Goal: Task Accomplishment & Management: Manage account settings

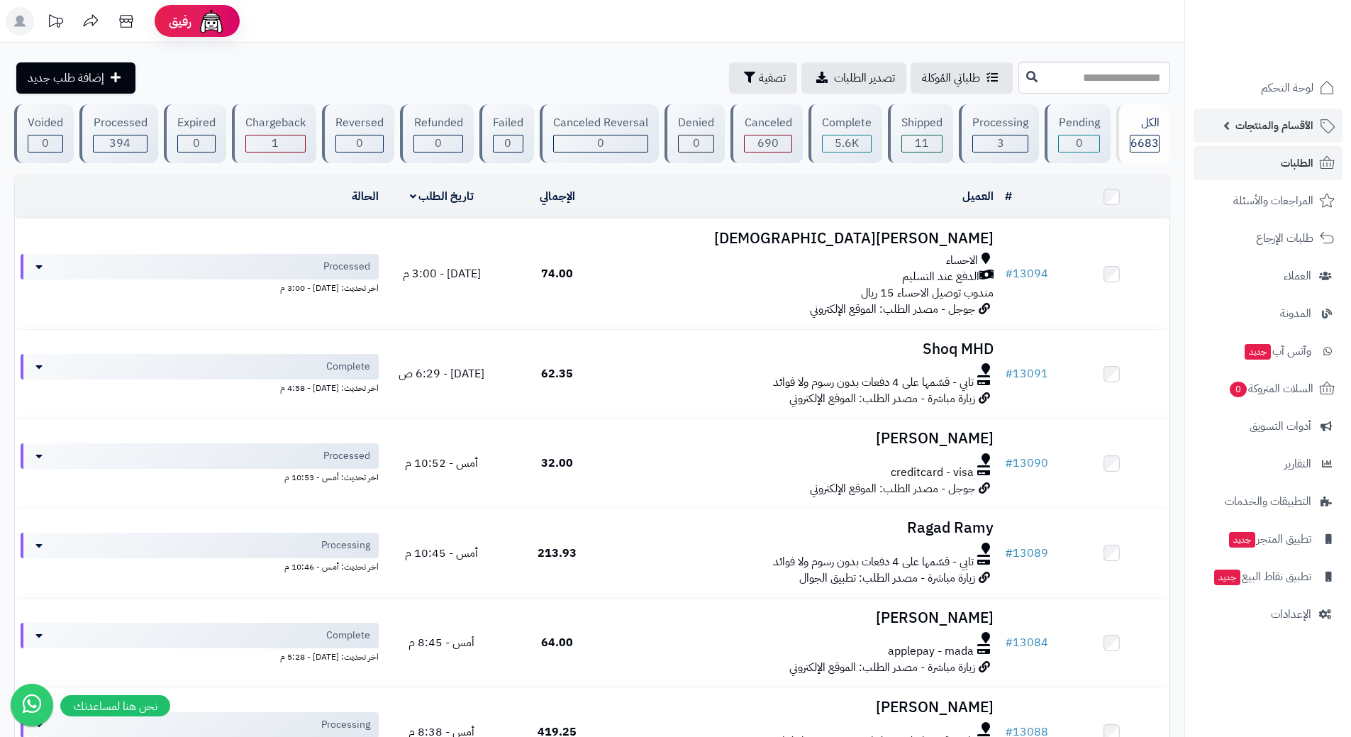
click at [1235, 136] on link "الأقسام والمنتجات" at bounding box center [1267, 125] width 149 height 34
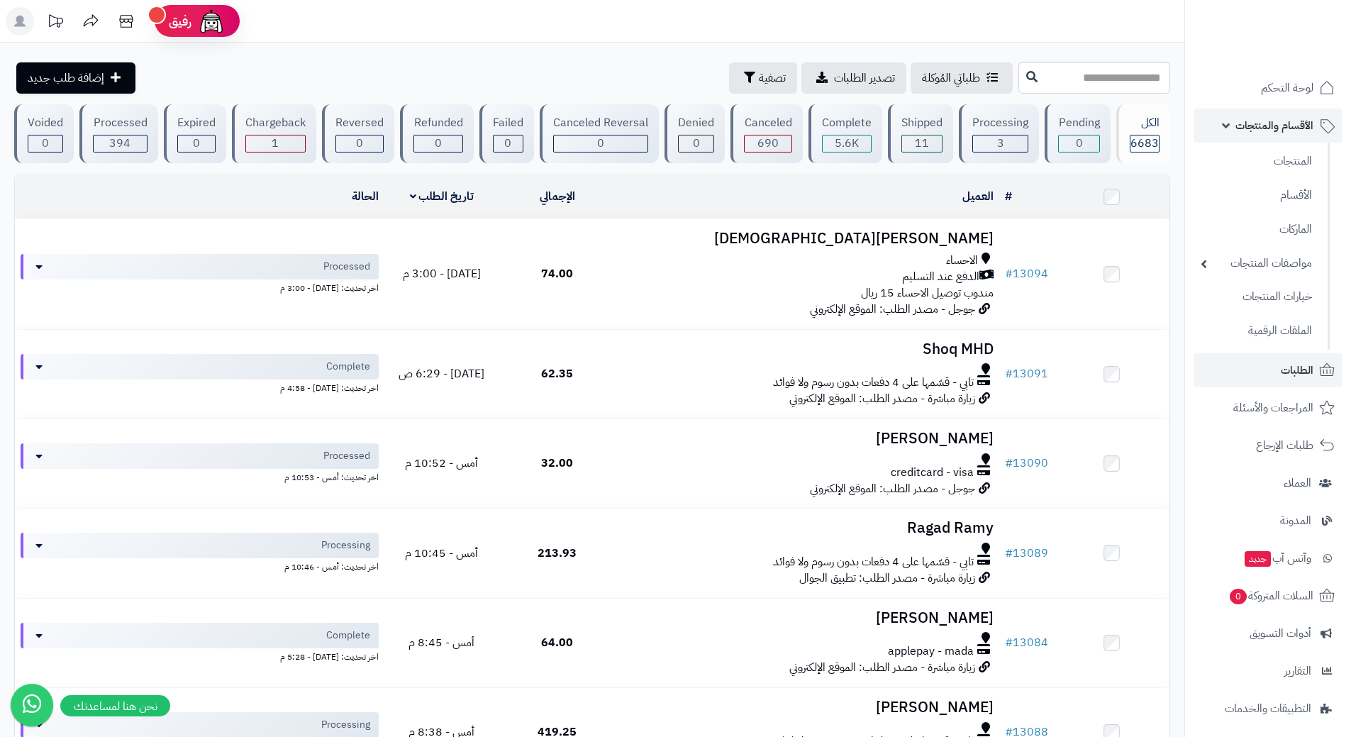
click at [1234, 131] on link "الأقسام والمنتجات" at bounding box center [1267, 125] width 149 height 34
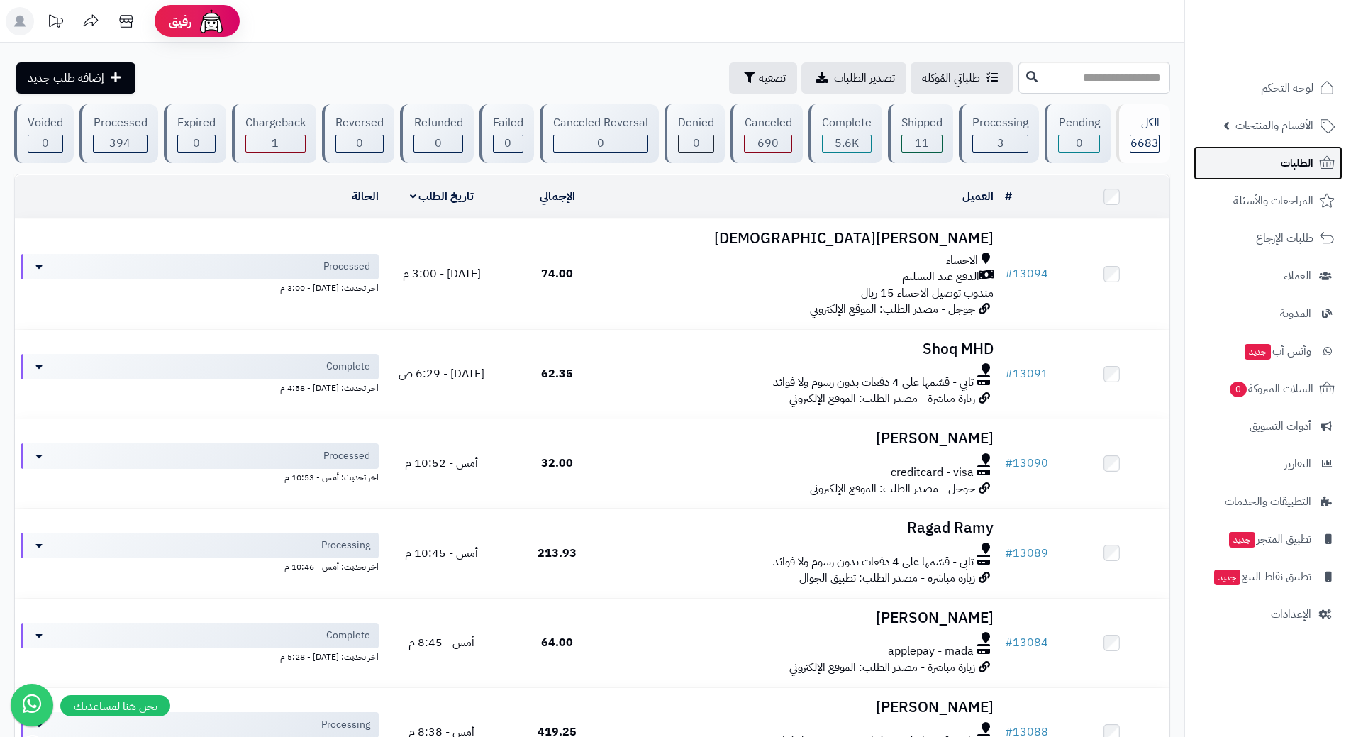
click at [1280, 151] on link "الطلبات" at bounding box center [1267, 163] width 149 height 34
click at [1248, 166] on link "الطلبات" at bounding box center [1267, 163] width 149 height 34
click at [1241, 164] on link "الطلبات" at bounding box center [1267, 163] width 149 height 34
click at [1279, 156] on link "الطلبات" at bounding box center [1267, 163] width 149 height 34
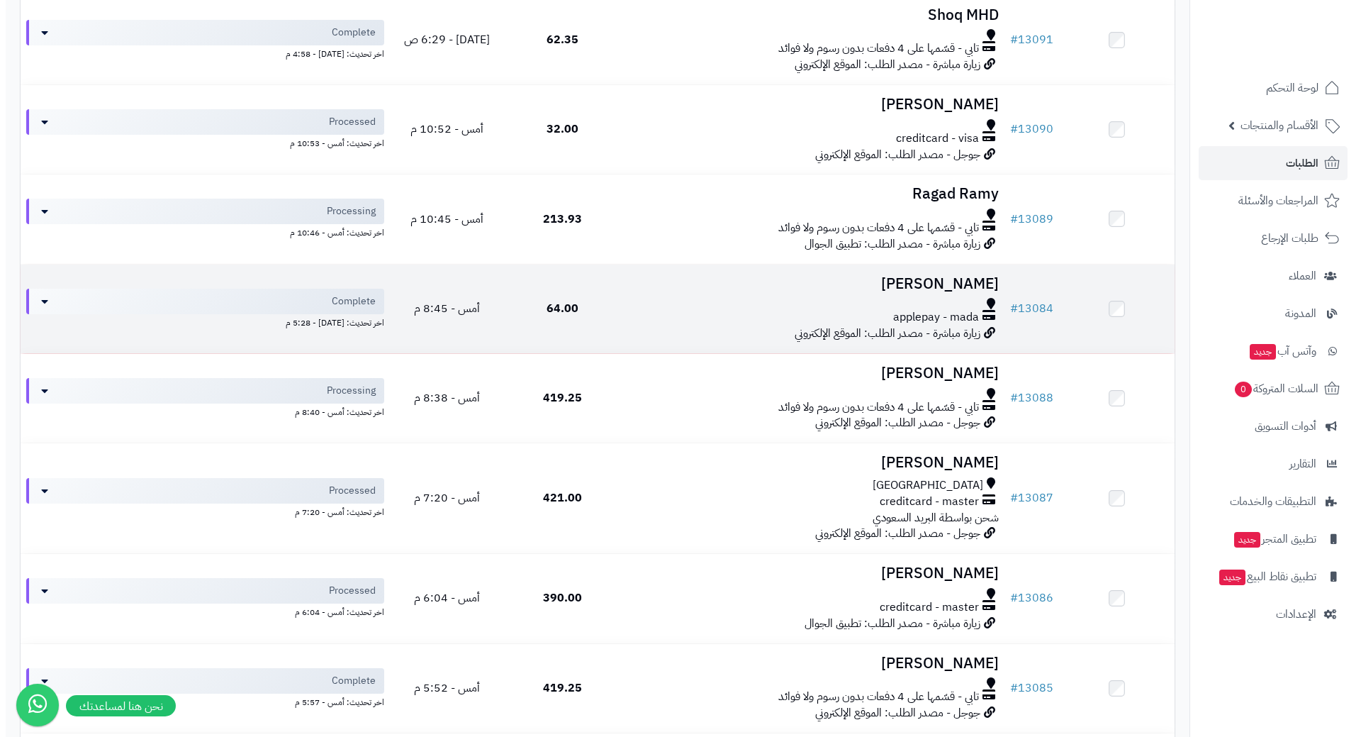
scroll to position [354, 0]
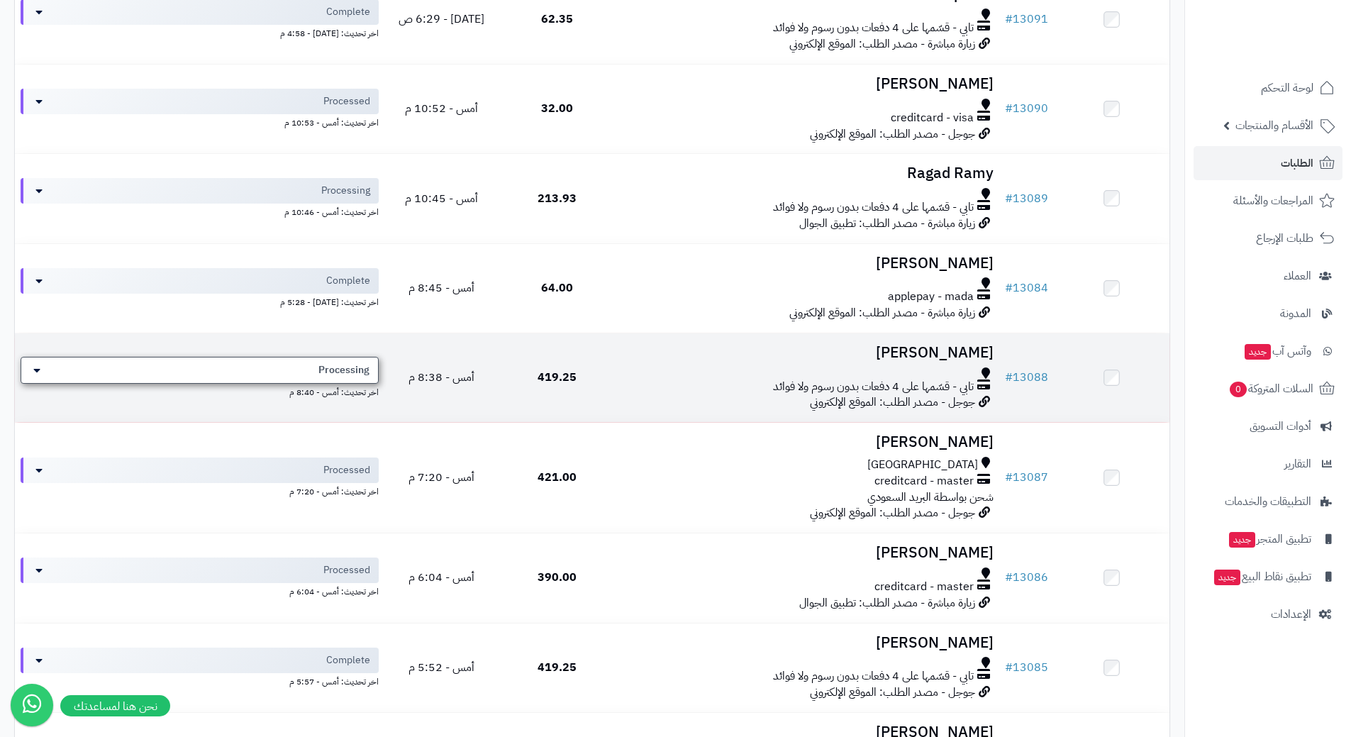
click at [256, 378] on div "Processing" at bounding box center [200, 370] width 358 height 27
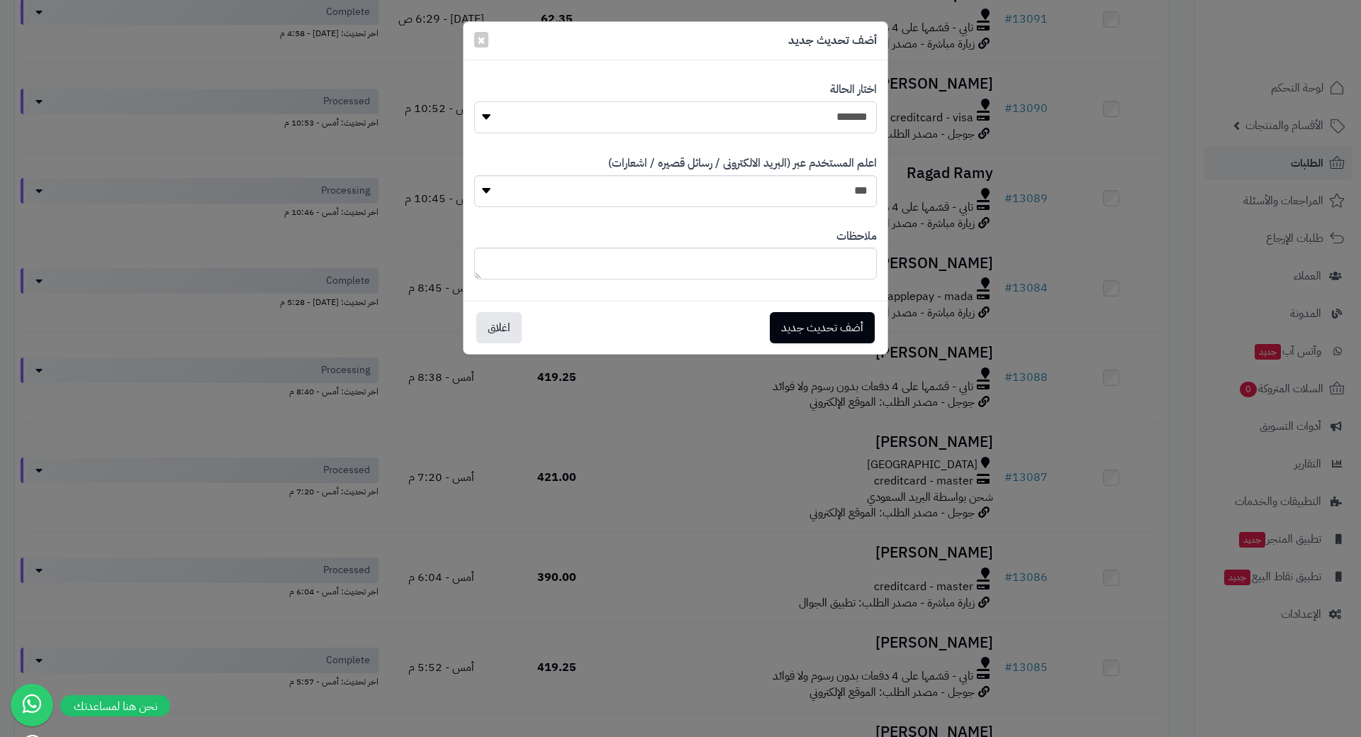
click at [721, 113] on select "**********" at bounding box center [675, 117] width 403 height 32
select select "*"
click at [474, 101] on select "**********" at bounding box center [675, 117] width 403 height 32
drag, startPoint x: 828, startPoint y: 332, endPoint x: 829, endPoint y: 318, distance: 13.5
click at [828, 332] on button "أضف تحديث جديد" at bounding box center [822, 326] width 105 height 31
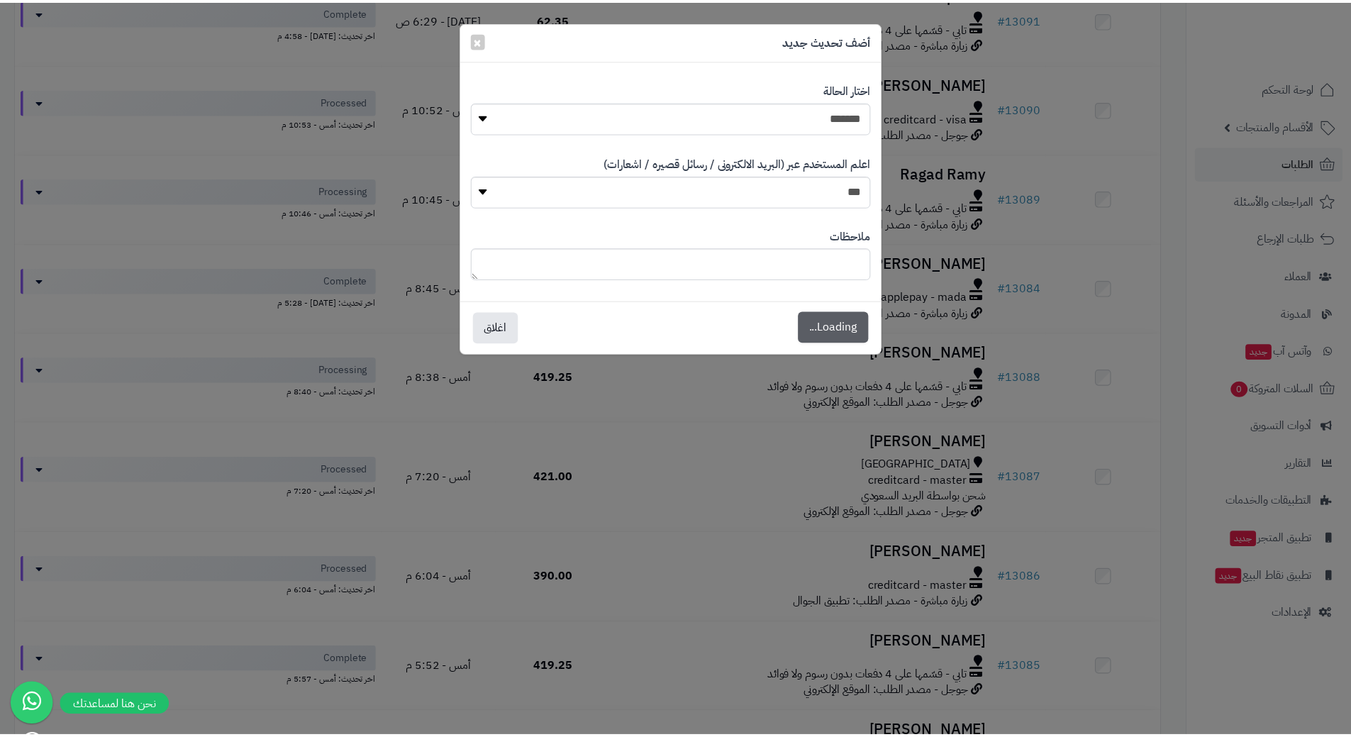
scroll to position [400, 0]
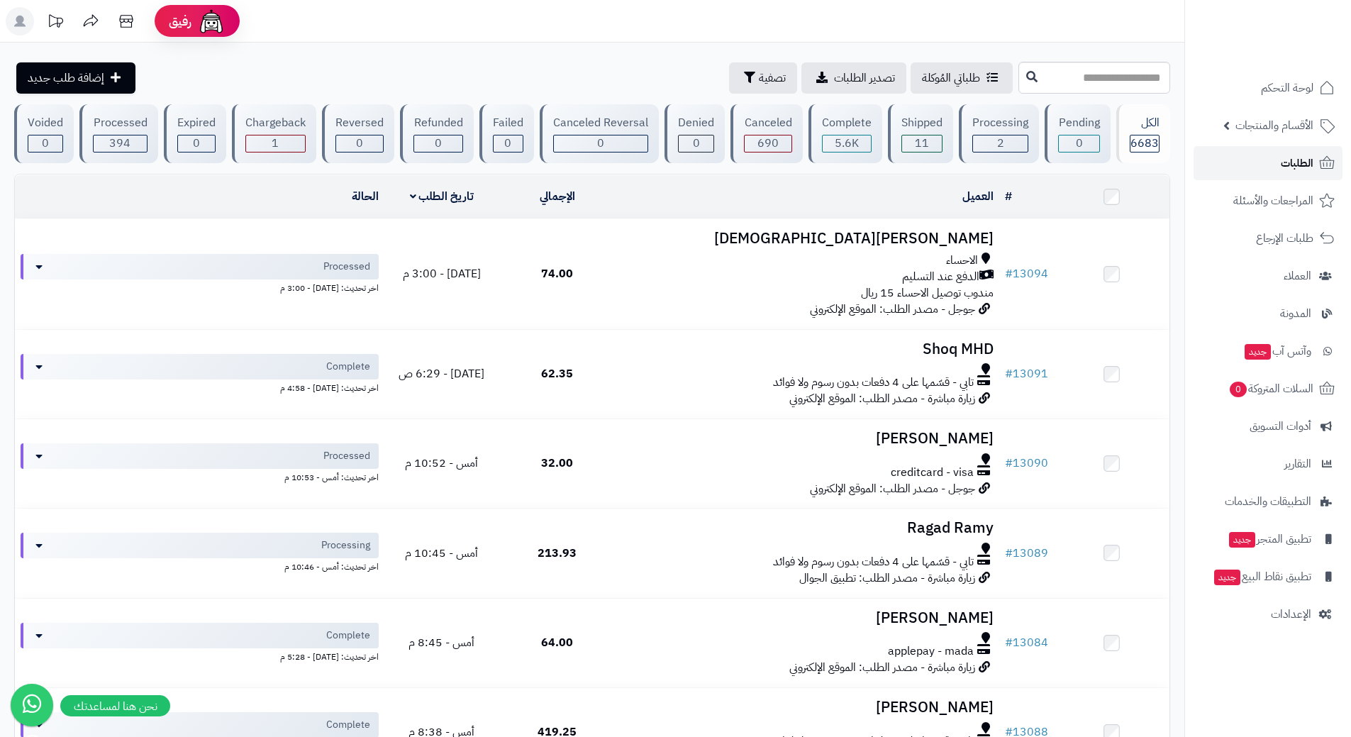
click at [1221, 162] on link "الطلبات" at bounding box center [1267, 163] width 149 height 34
click at [1261, 162] on link "الطلبات" at bounding box center [1267, 163] width 149 height 34
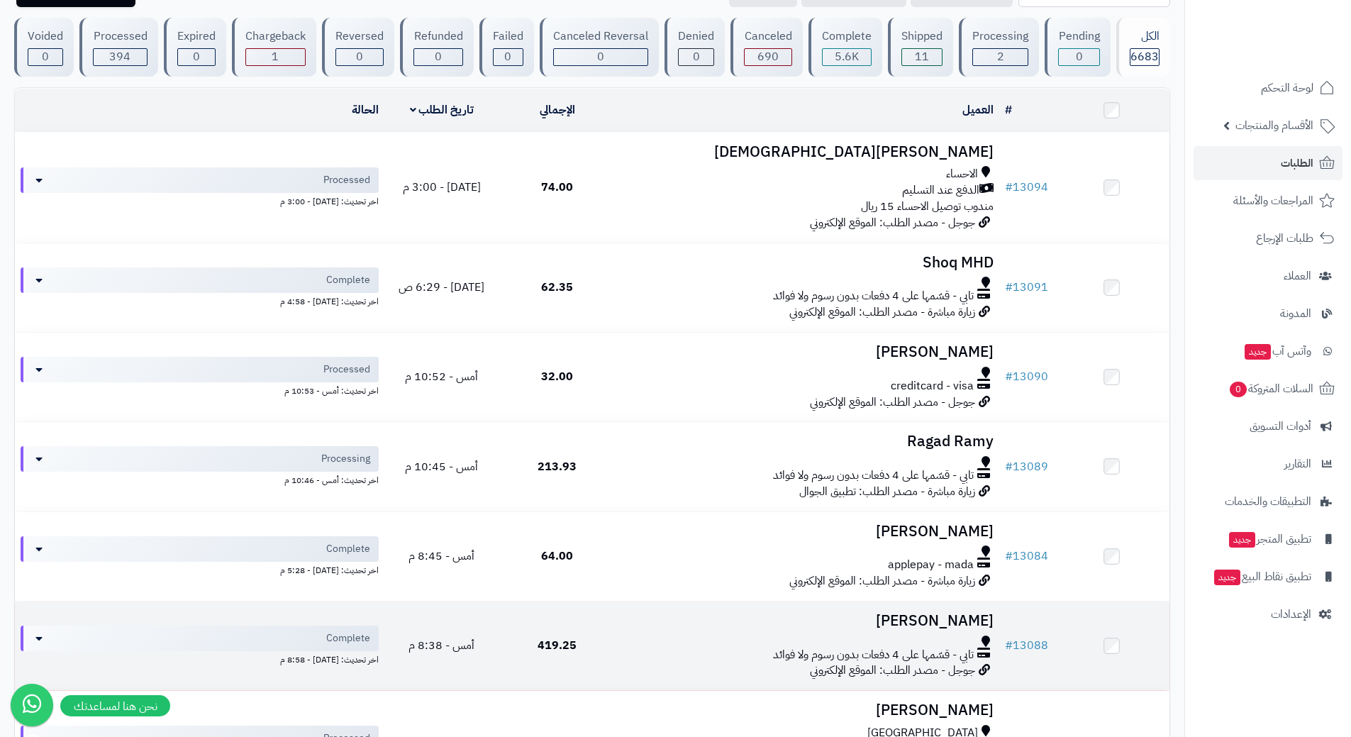
scroll to position [71, 0]
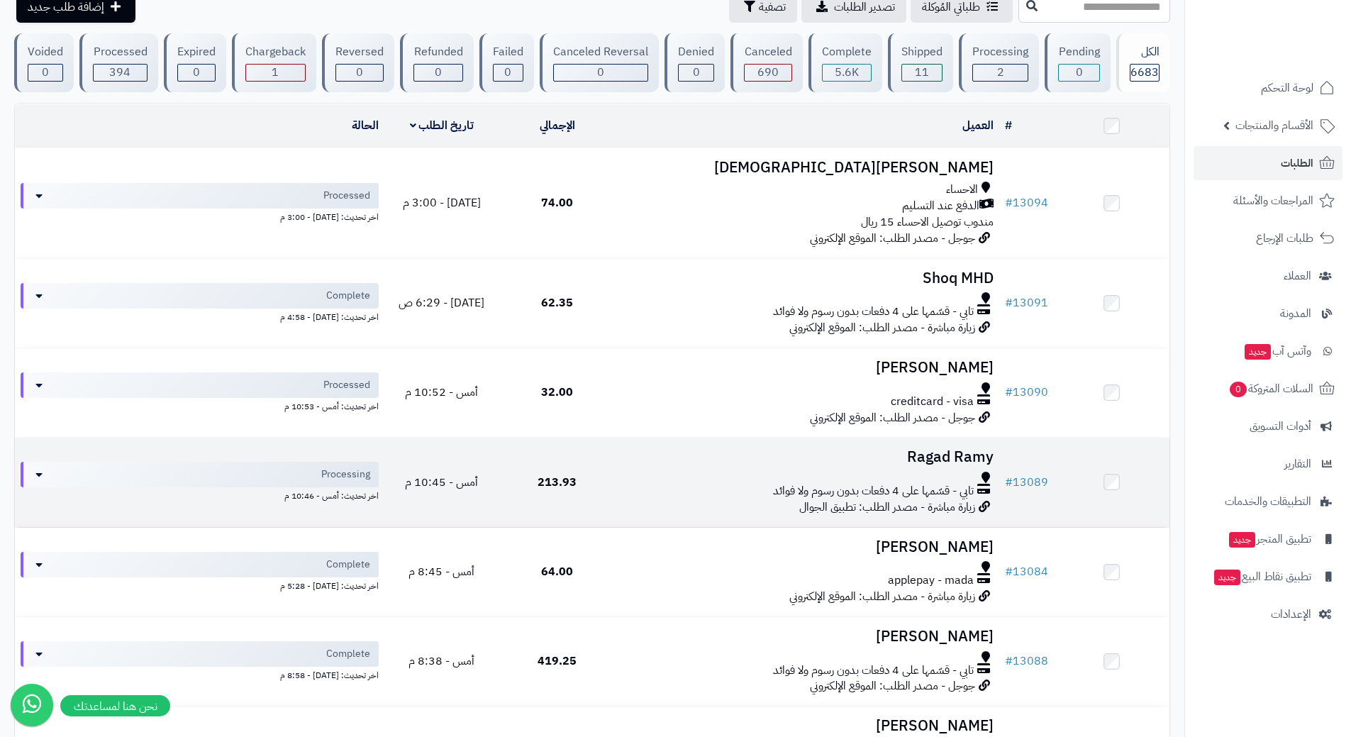
click at [649, 484] on div "تابي - قسّمها على 4 دفعات بدون رسوم ولا فوائد" at bounding box center [806, 491] width 373 height 16
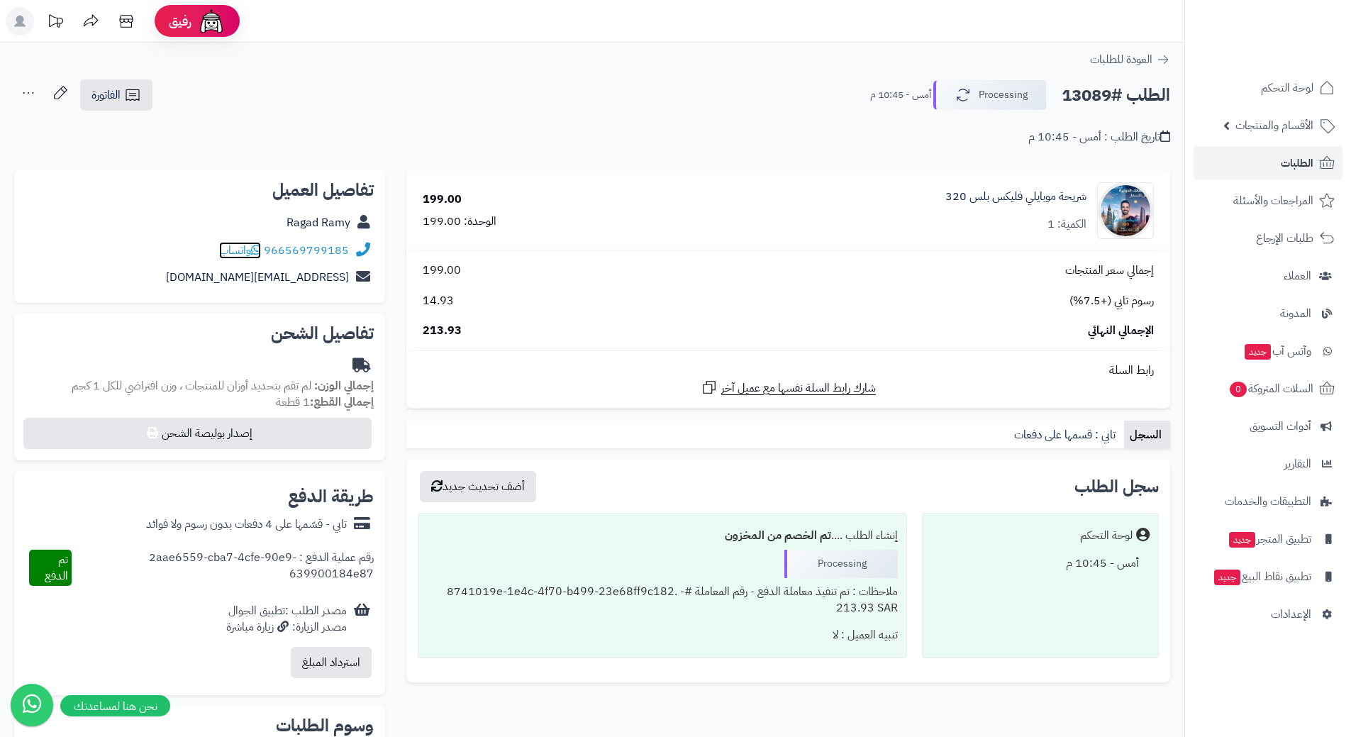
click at [260, 249] on icon at bounding box center [256, 249] width 10 height 11
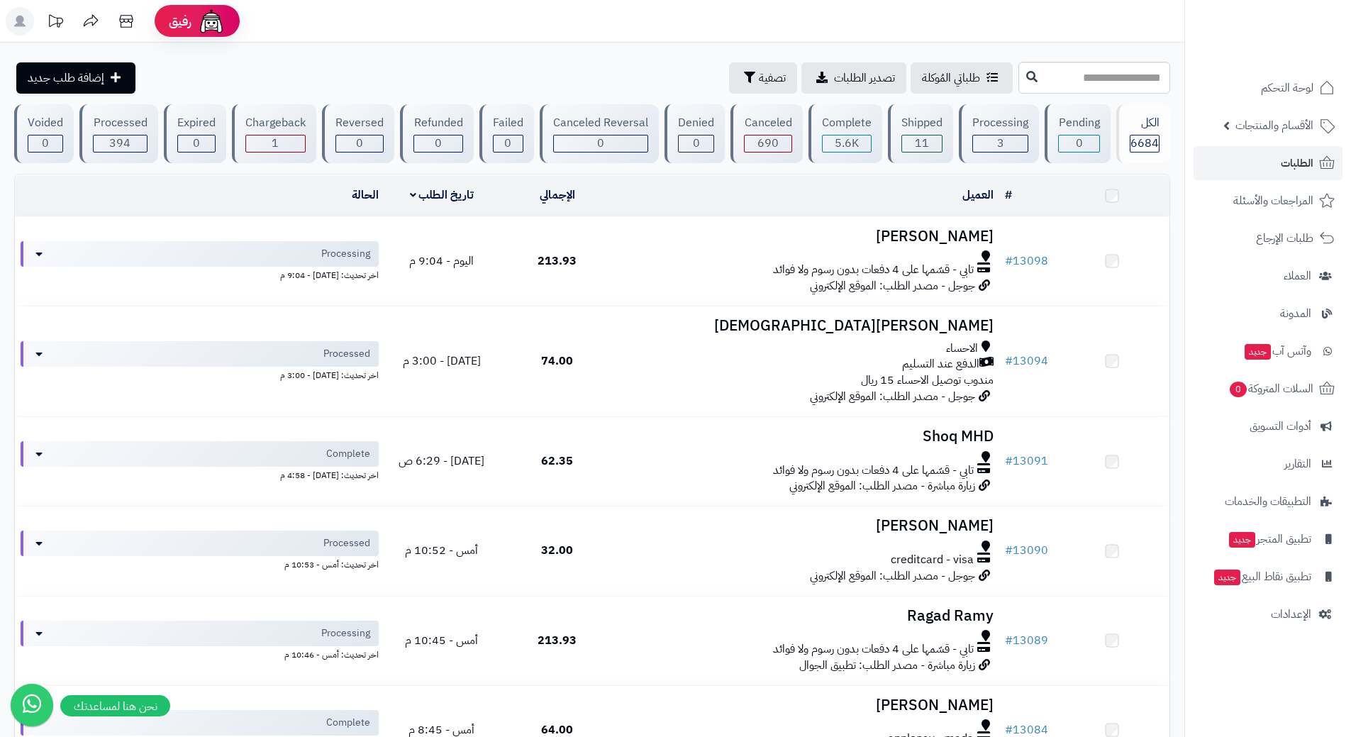
click at [1244, 163] on link "الطلبات" at bounding box center [1267, 163] width 149 height 34
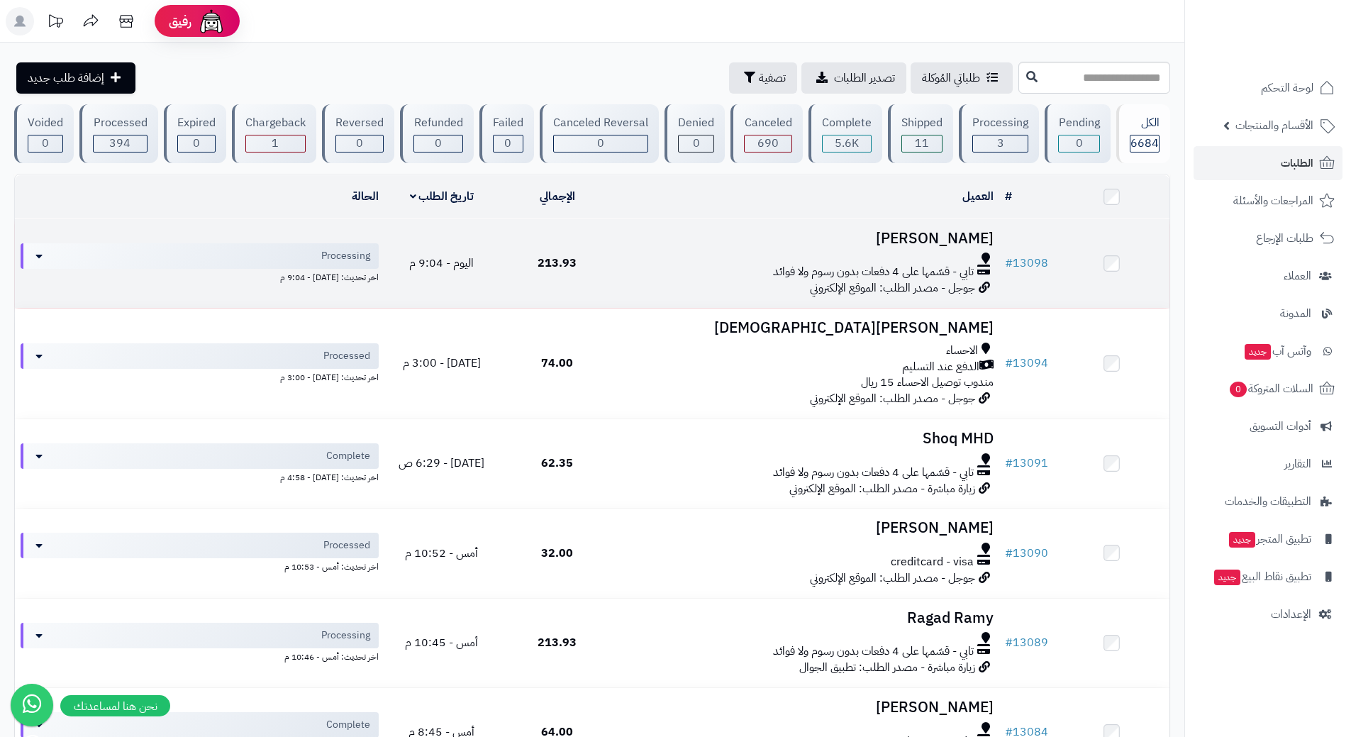
click at [647, 247] on td "عبدالله اليامي تابي - قسّمها على 4 دفعات بدون رسوم ولا فوائد جوجل - مصدر الطلب:…" at bounding box center [807, 263] width 384 height 89
click at [647, 248] on td "عبدالله اليامي تابي - قسّمها على 4 دفعات بدون رسوم ولا فوائد جوجل - مصدر الطلب:…" at bounding box center [807, 263] width 384 height 89
click at [647, 252] on div at bounding box center [806, 257] width 373 height 11
drag, startPoint x: 647, startPoint y: 252, endPoint x: 652, endPoint y: 242, distance: 11.1
click at [647, 252] on div at bounding box center [806, 257] width 373 height 11
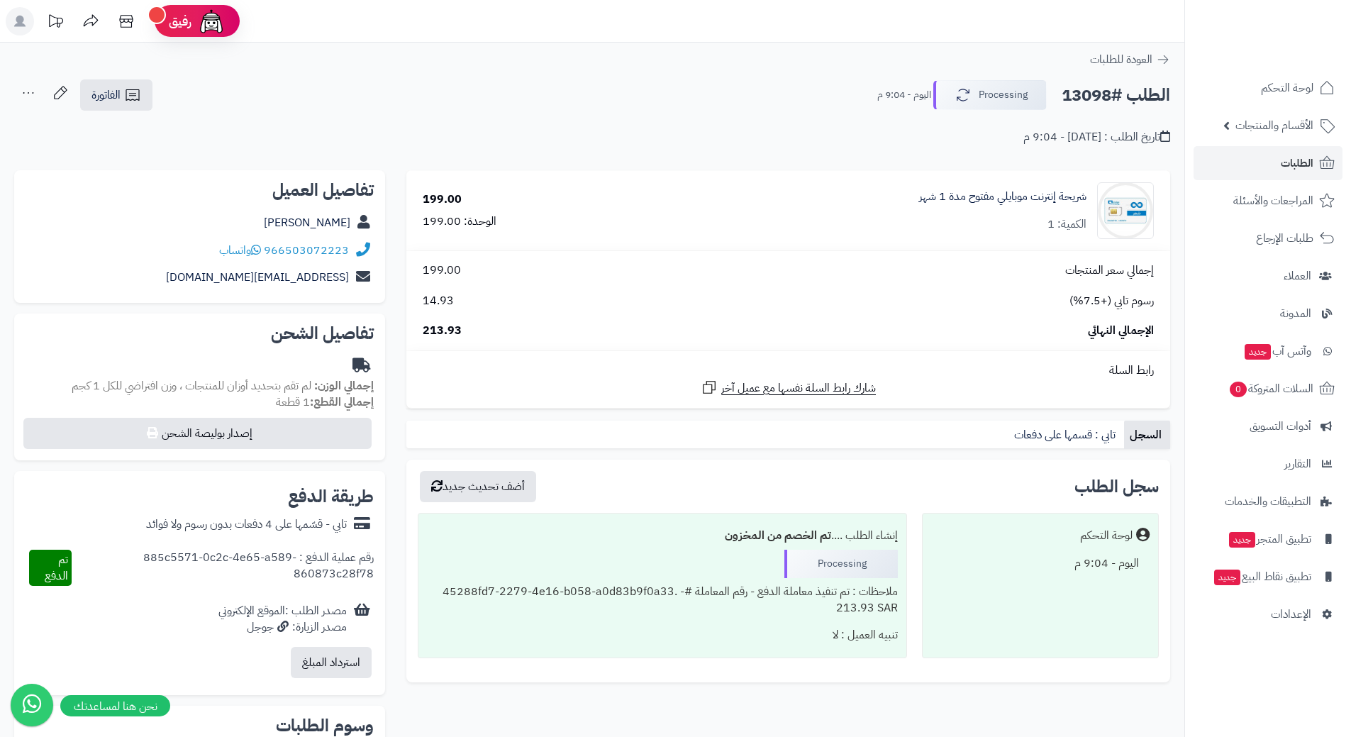
click at [1105, 96] on h2 "الطلب #13098" at bounding box center [1115, 95] width 108 height 29
copy div "الطلب #13098 Processing"
click at [254, 250] on span "واتساب" at bounding box center [240, 250] width 42 height 17
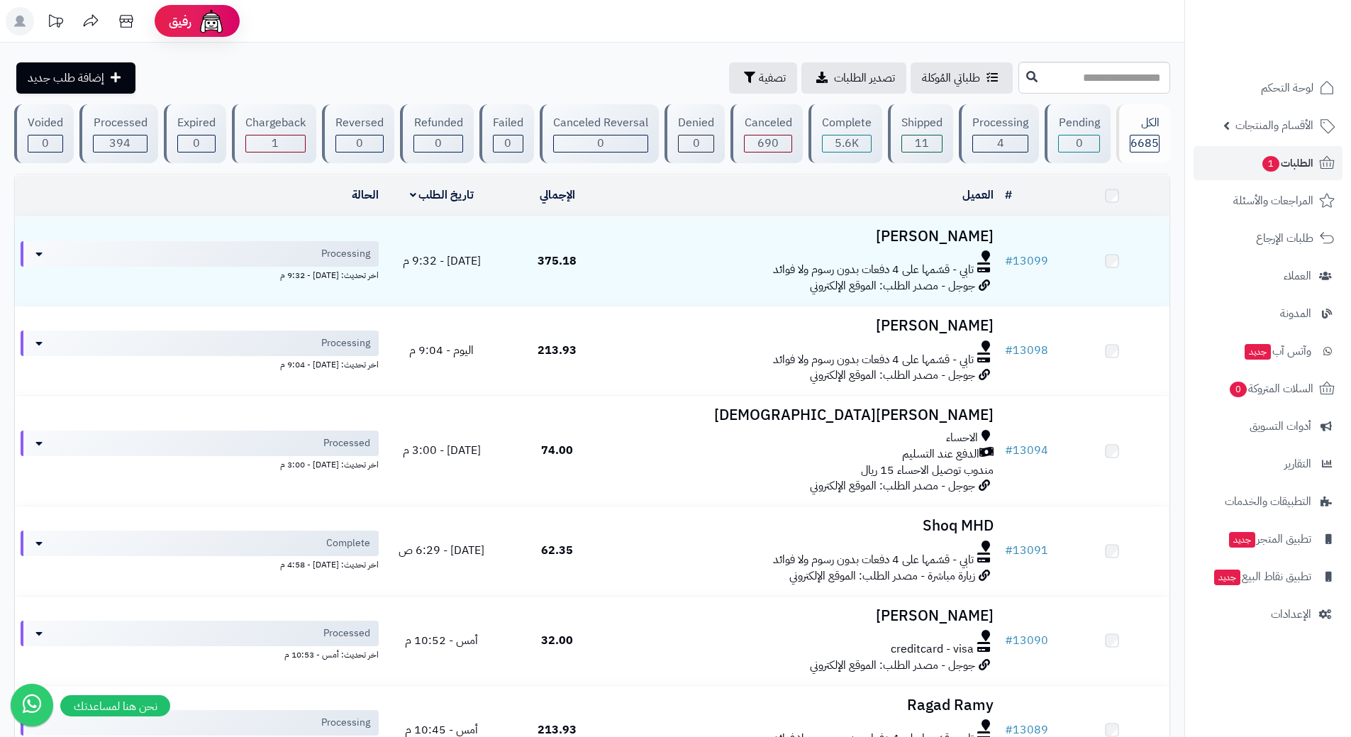
click at [1219, 162] on link "الطلبات 1" at bounding box center [1267, 163] width 149 height 34
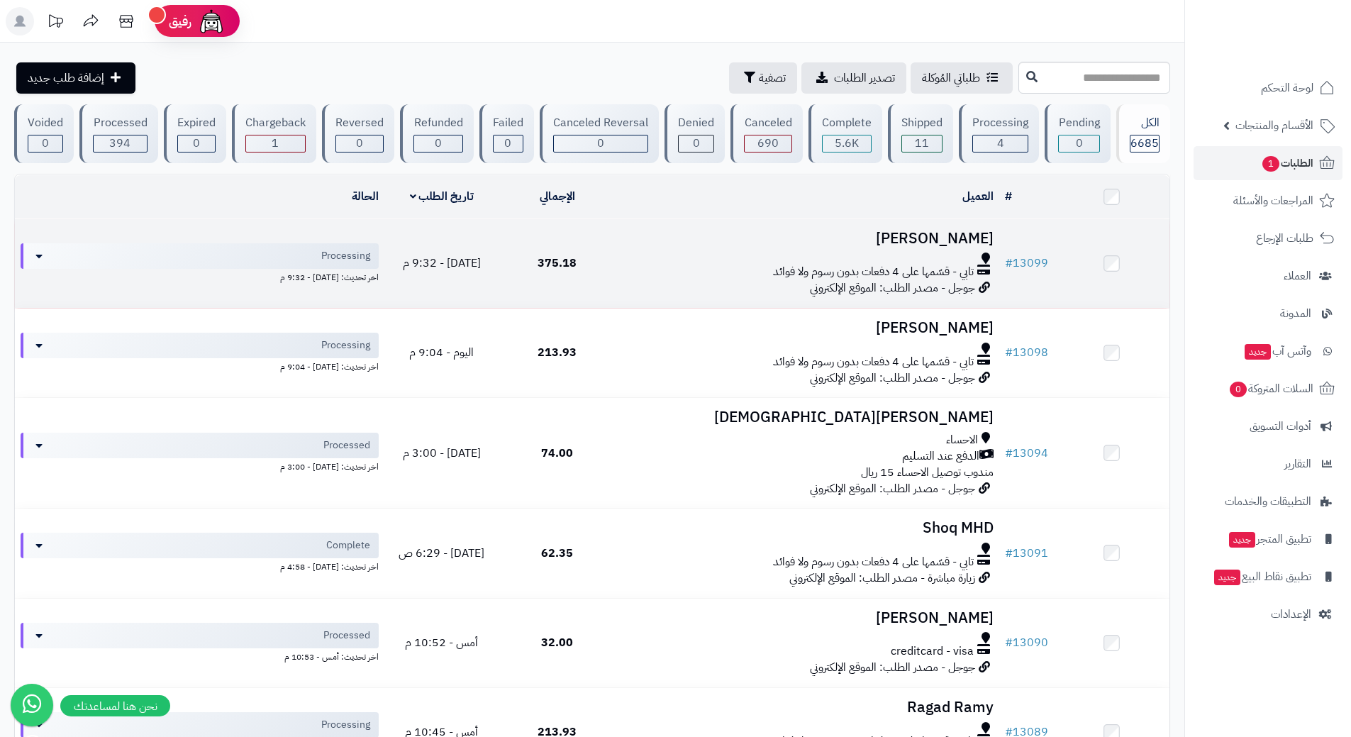
click at [673, 252] on div at bounding box center [806, 257] width 373 height 11
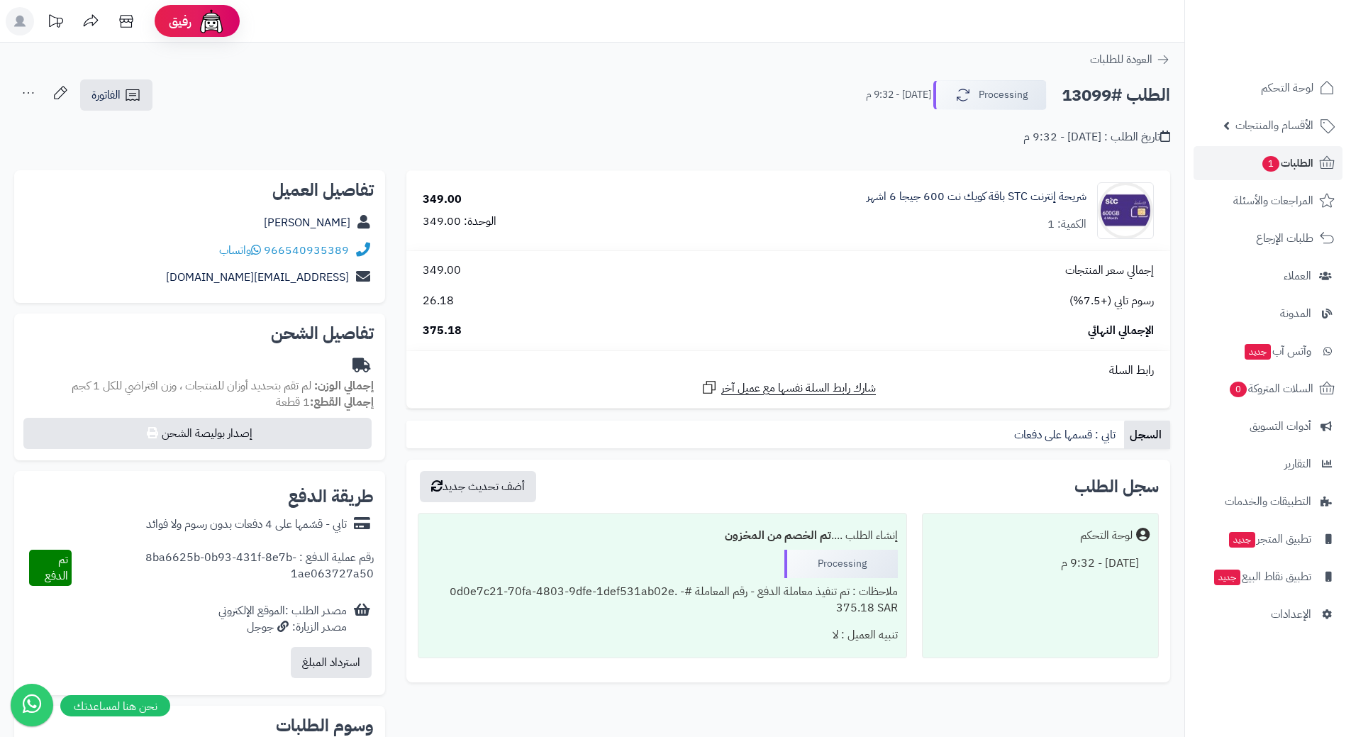
click at [1117, 97] on h2 "الطلب #13099" at bounding box center [1115, 95] width 108 height 29
click at [1117, 98] on h2 "الطلب #13099" at bounding box center [1115, 95] width 108 height 29
copy div "الطلب #13099 Processing"
click at [259, 247] on icon at bounding box center [256, 249] width 10 height 11
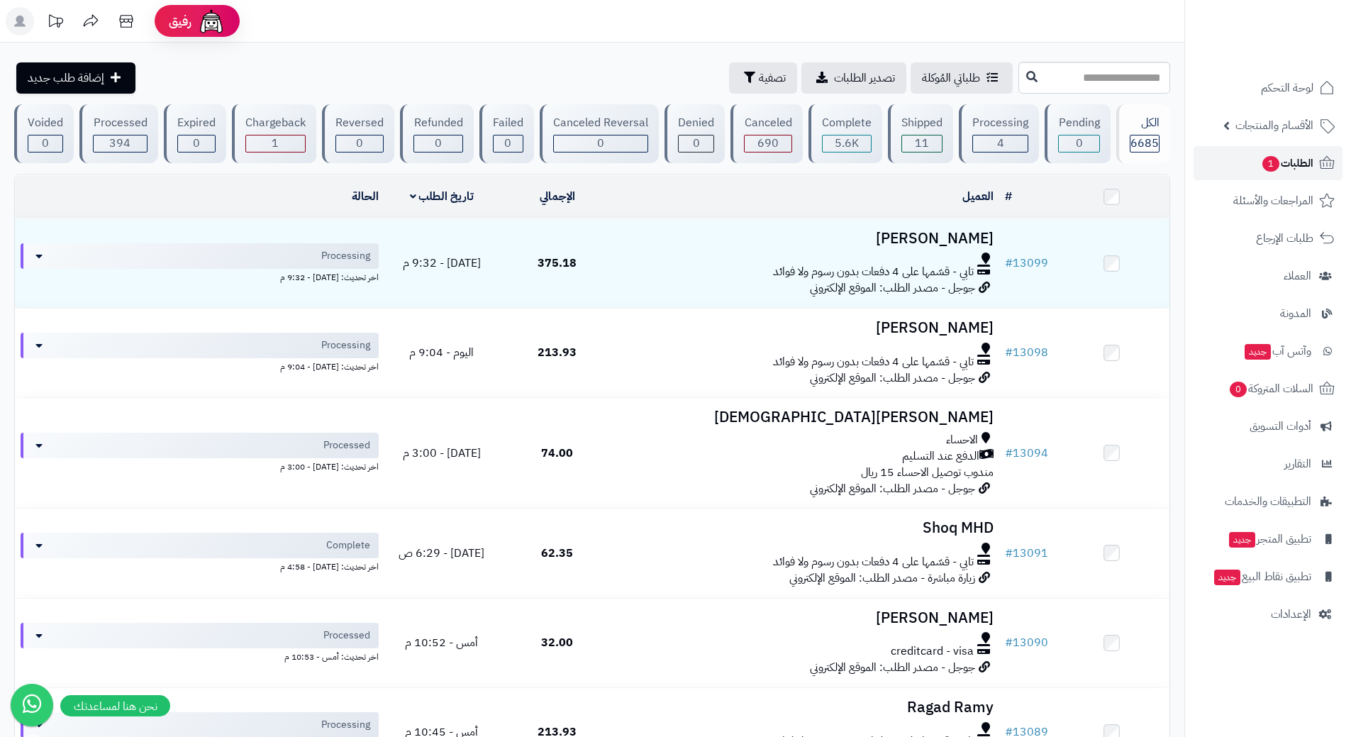
click at [1273, 153] on link "الطلبات 1" at bounding box center [1267, 163] width 149 height 34
drag, startPoint x: 0, startPoint y: 0, endPoint x: 1277, endPoint y: 160, distance: 1286.7
click at [1277, 160] on span "الطلبات 1" at bounding box center [1286, 163] width 52 height 20
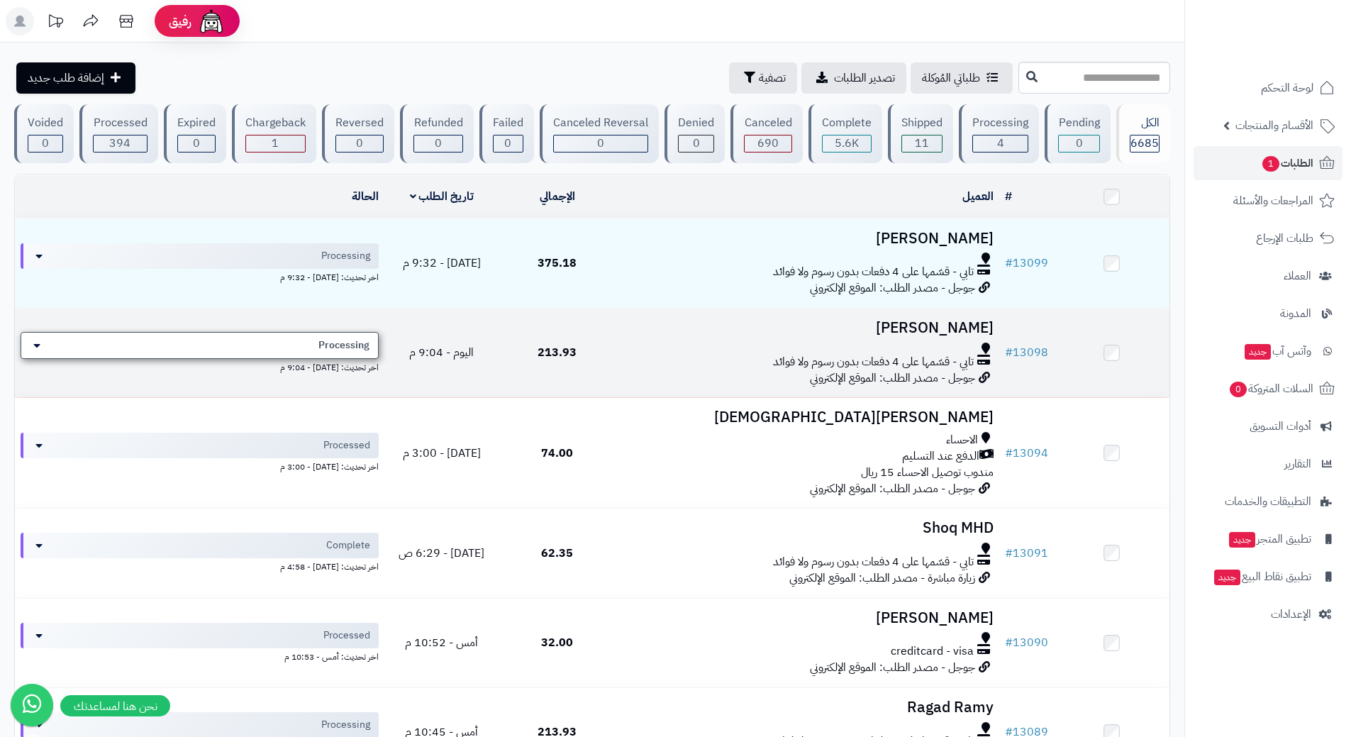
click at [203, 343] on div "Processing" at bounding box center [200, 345] width 358 height 27
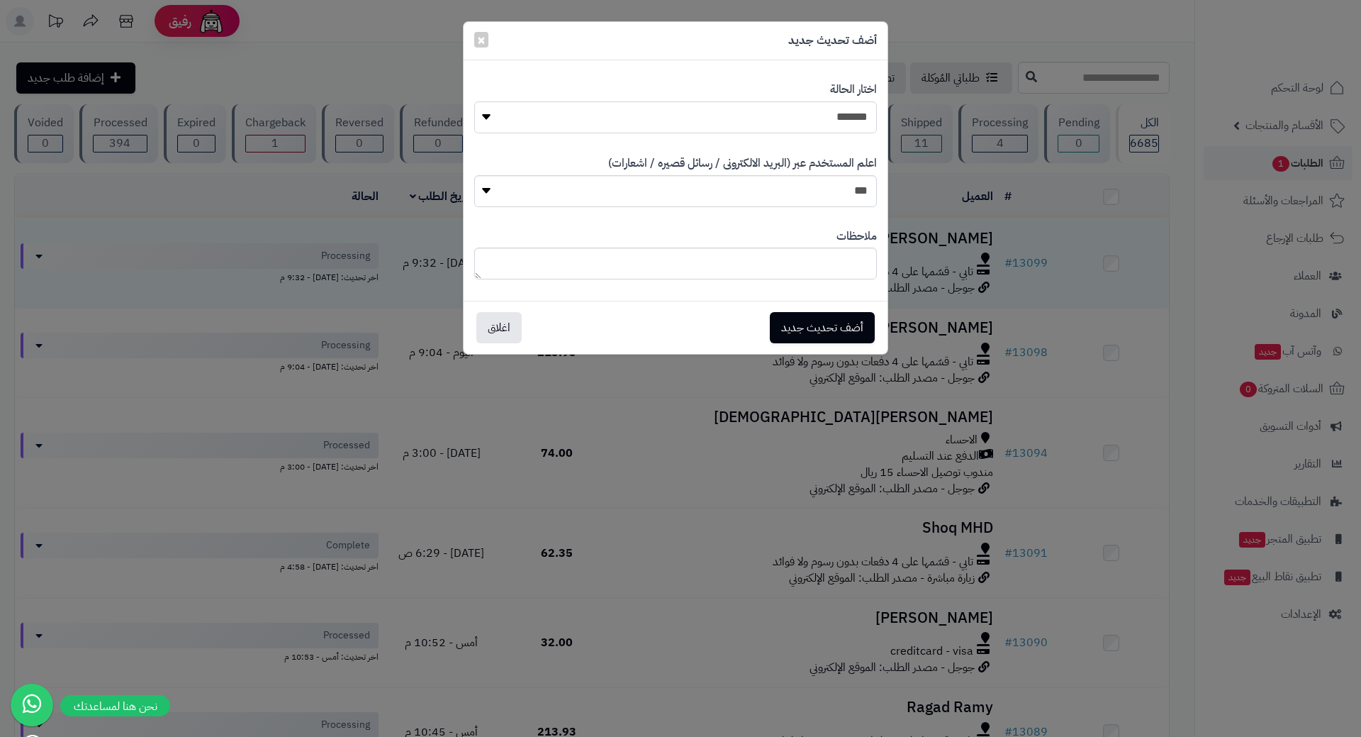
drag, startPoint x: 718, startPoint y: 111, endPoint x: 729, endPoint y: 131, distance: 23.5
click at [720, 116] on select "**********" at bounding box center [675, 117] width 403 height 32
select select "*"
click at [474, 101] on select "**********" at bounding box center [675, 117] width 403 height 32
click at [828, 328] on button "أضف تحديث جديد" at bounding box center [822, 326] width 105 height 31
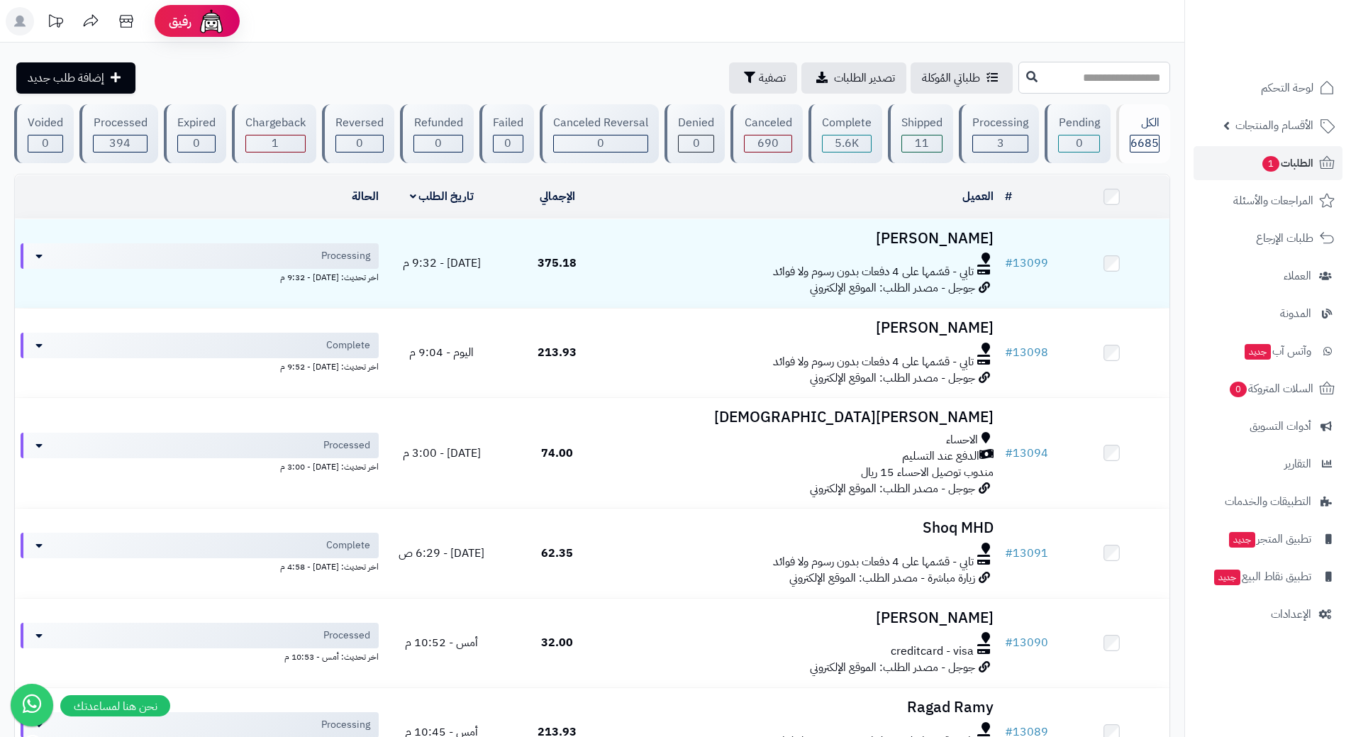
click at [1018, 70] on input "text" at bounding box center [1094, 78] width 152 height 32
type input "*****"
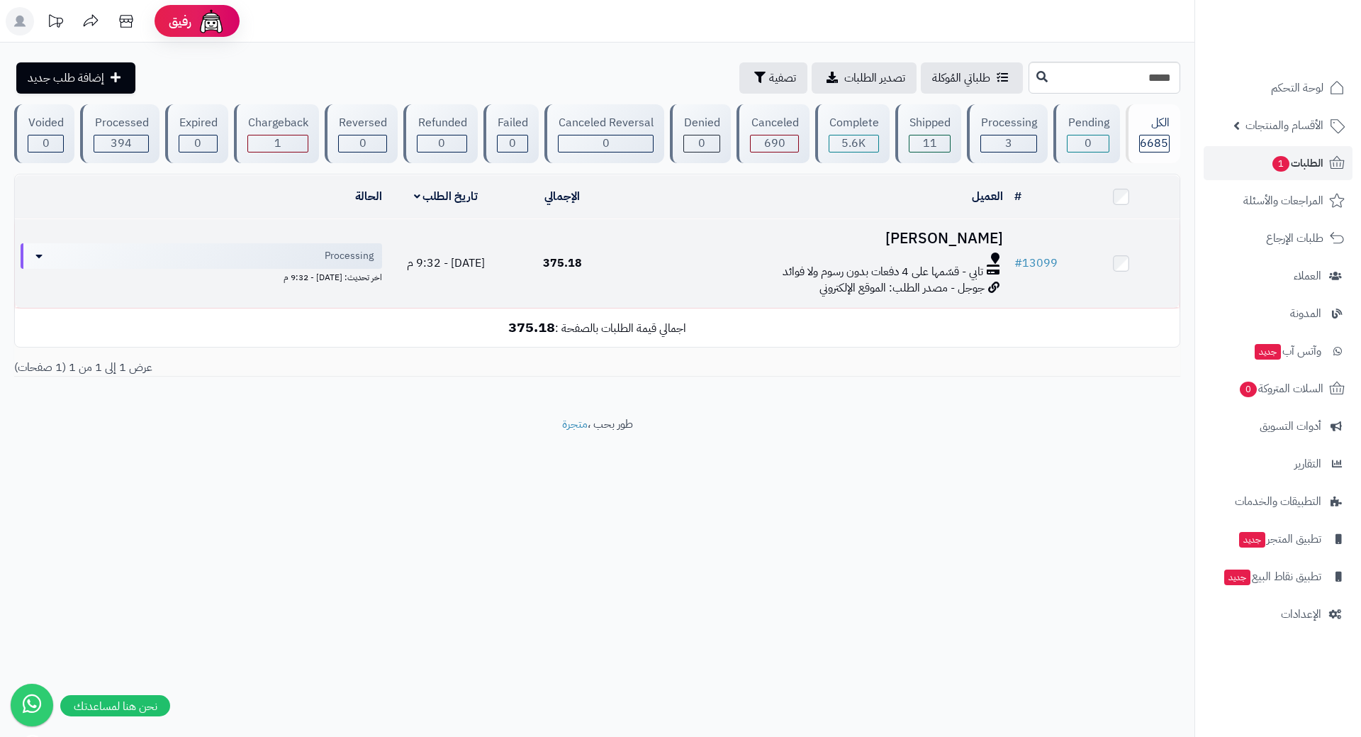
click at [648, 255] on div at bounding box center [815, 257] width 376 height 11
click at [648, 254] on div at bounding box center [815, 257] width 376 height 11
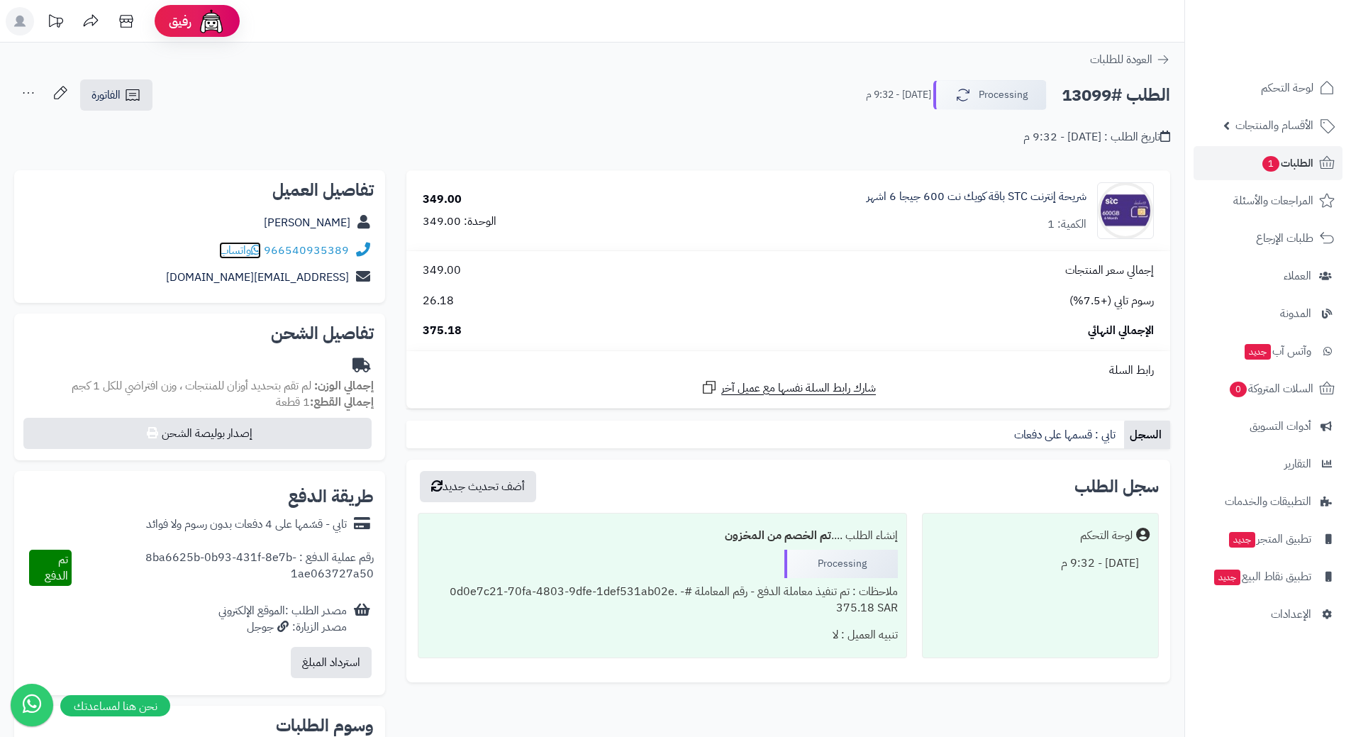
click at [255, 249] on icon at bounding box center [256, 249] width 10 height 11
click at [1218, 166] on link "الطلبات 1" at bounding box center [1267, 163] width 149 height 34
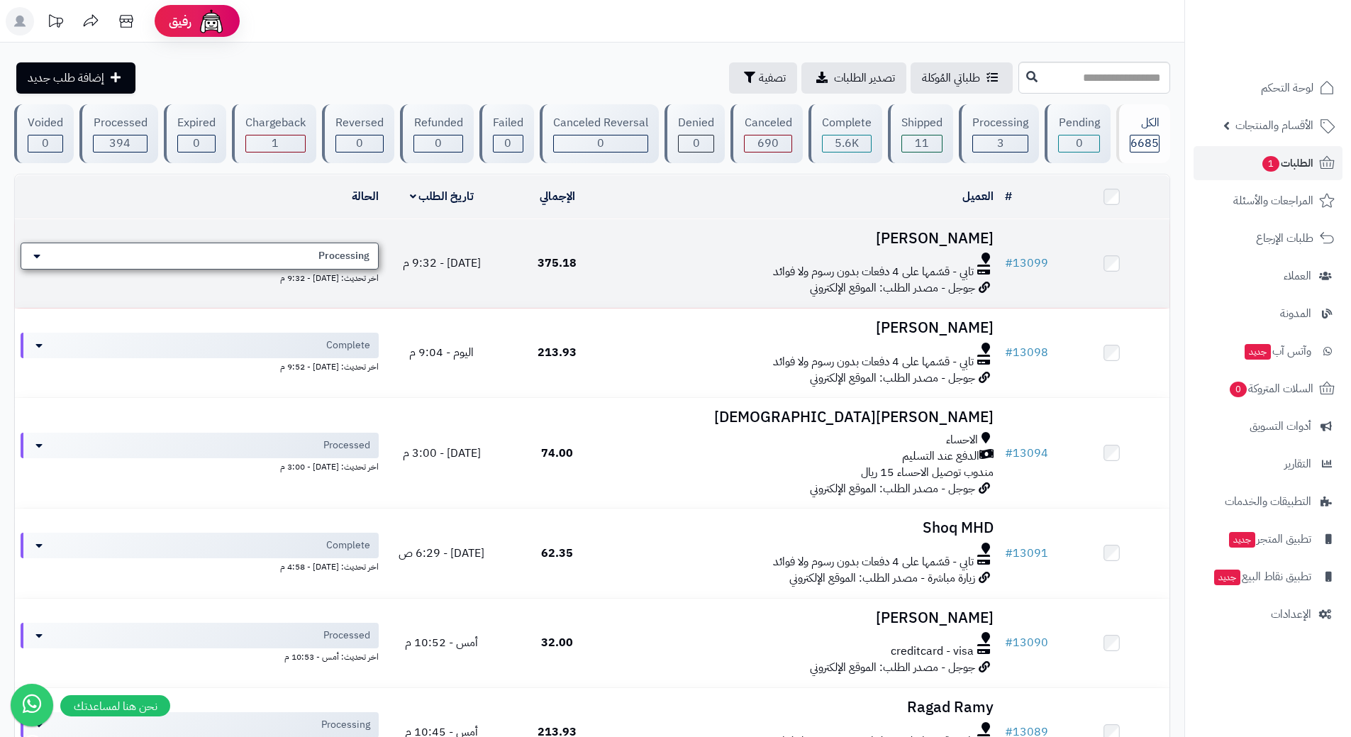
click at [289, 257] on div "Processing" at bounding box center [200, 255] width 358 height 27
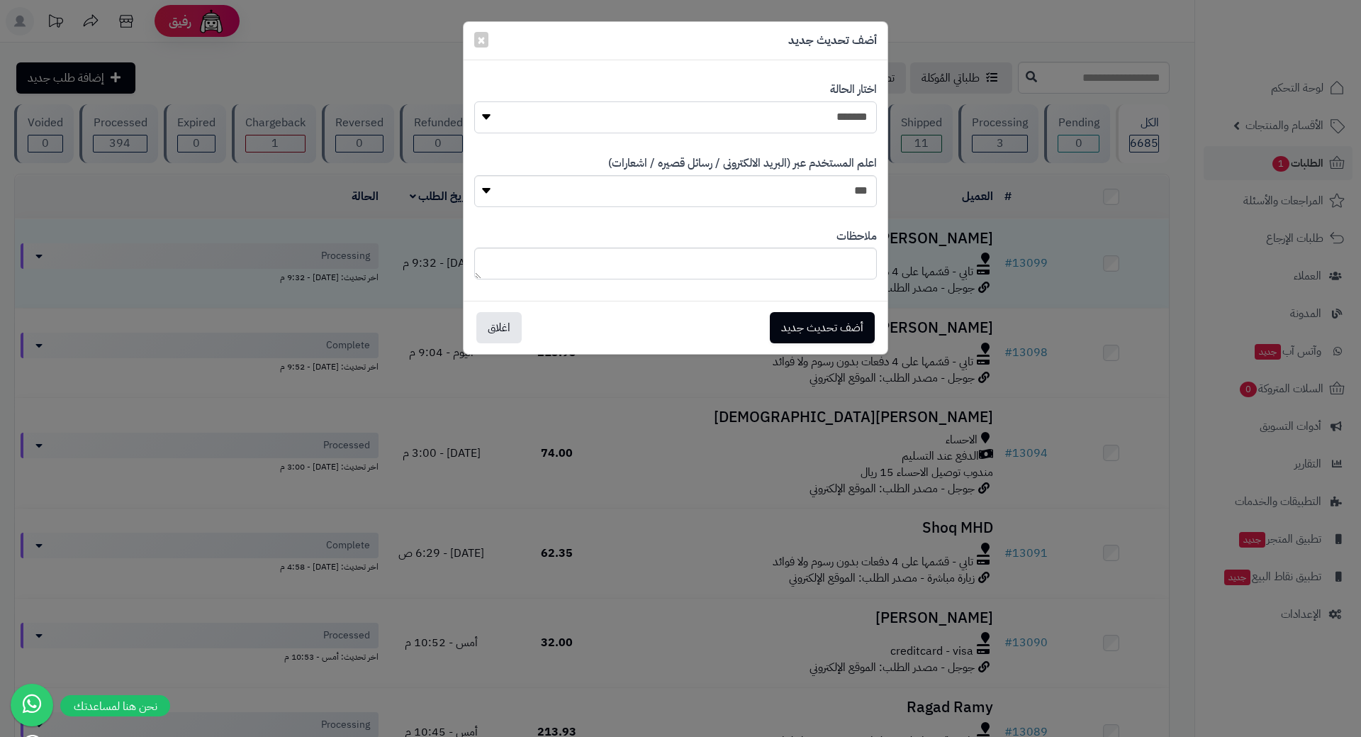
click at [686, 132] on select "**********" at bounding box center [675, 117] width 403 height 32
select select "*"
click at [474, 101] on select "**********" at bounding box center [675, 117] width 403 height 32
click at [825, 340] on button "أضف تحديث جديد" at bounding box center [822, 326] width 105 height 31
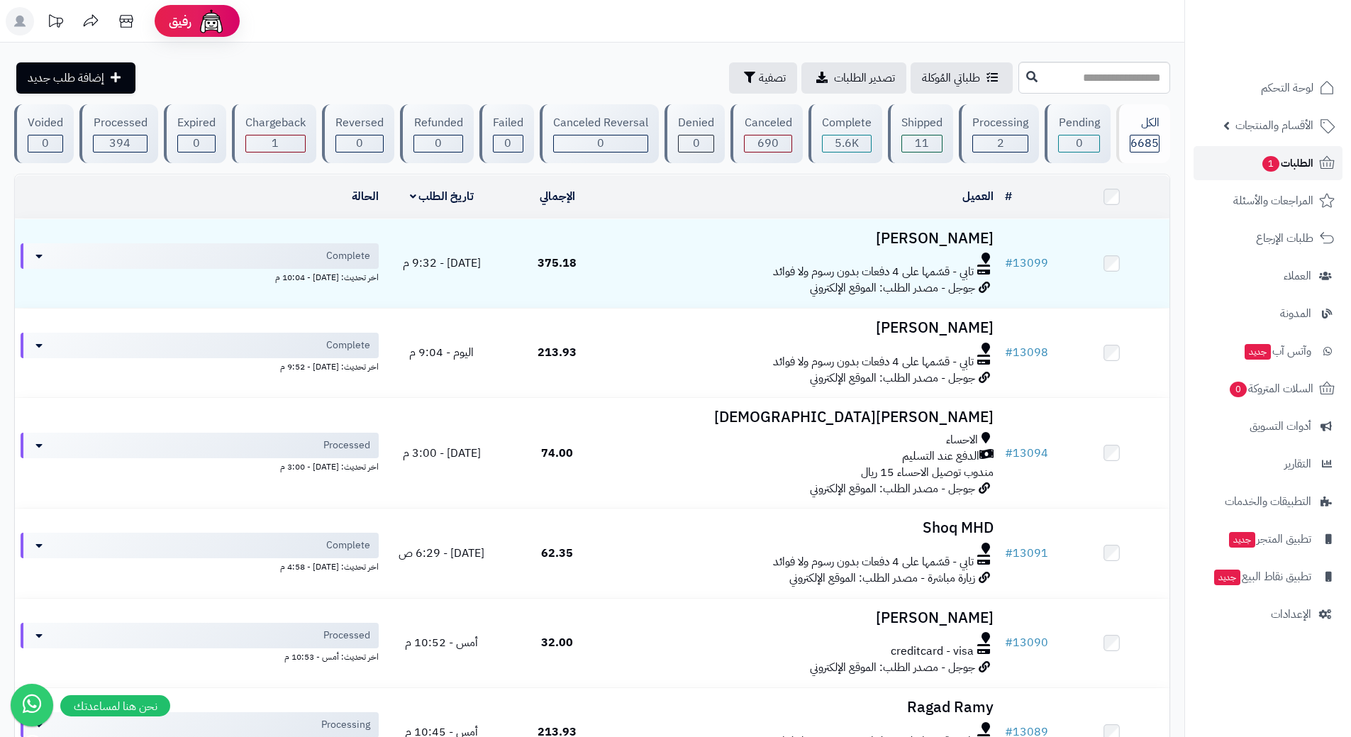
click at [1272, 167] on span "1" at bounding box center [1270, 164] width 17 height 16
click at [1261, 171] on span "الطلبات 1" at bounding box center [1286, 163] width 52 height 20
click at [1112, 70] on input "text" at bounding box center [1094, 78] width 152 height 32
type input "*****"
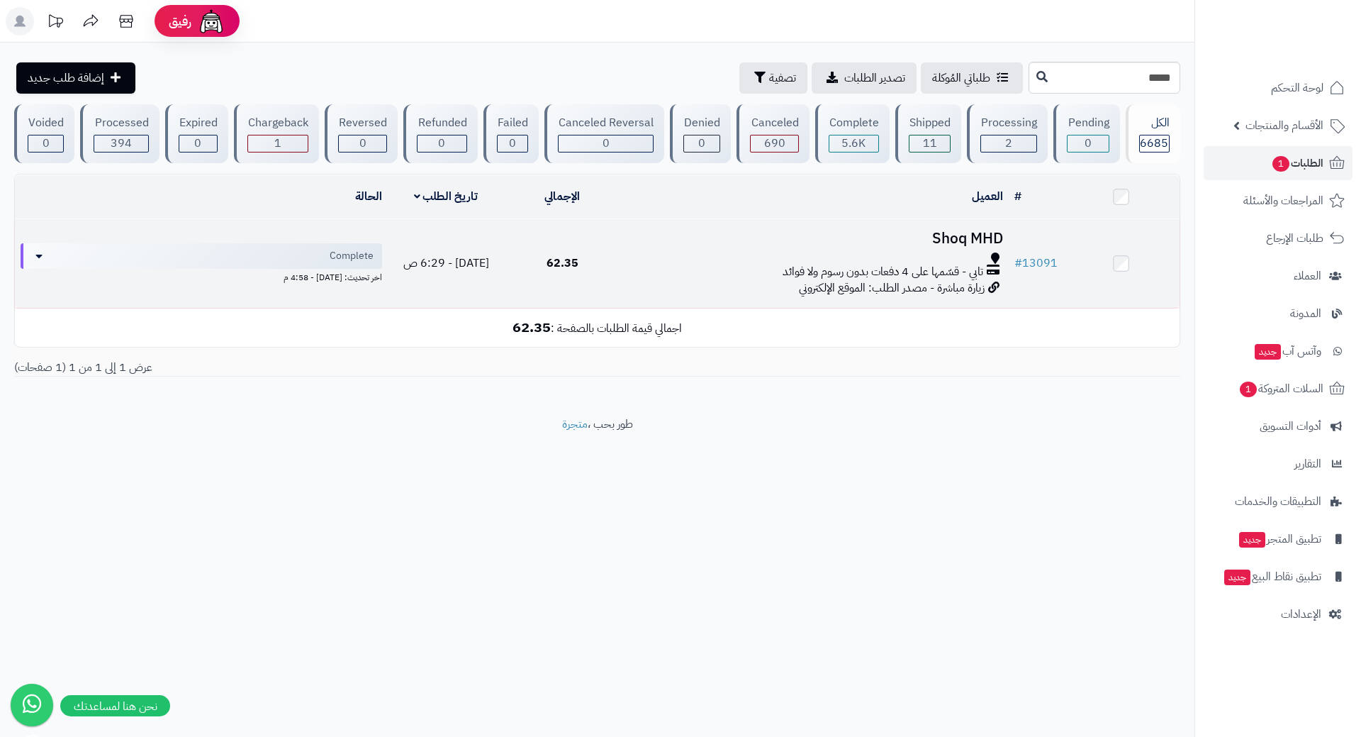
click at [742, 247] on td "Shoq MHD تابي - قسّمها على 4 دفعات بدون رسوم ولا فوائد زيارة مباشرة - مصدر الطل…" at bounding box center [815, 263] width 388 height 89
click at [715, 247] on td "Shoq MHD تابي - قسّمها على 4 دفعات بدون رسوم ولا فوائد زيارة مباشرة - مصدر الطل…" at bounding box center [815, 263] width 388 height 89
click at [715, 246] on td "Shoq MHD تابي - قسّمها على 4 دفعات بدون رسوم ولا فوائد زيارة مباشرة - مصدر الطل…" at bounding box center [815, 263] width 388 height 89
click at [710, 255] on div at bounding box center [815, 257] width 376 height 11
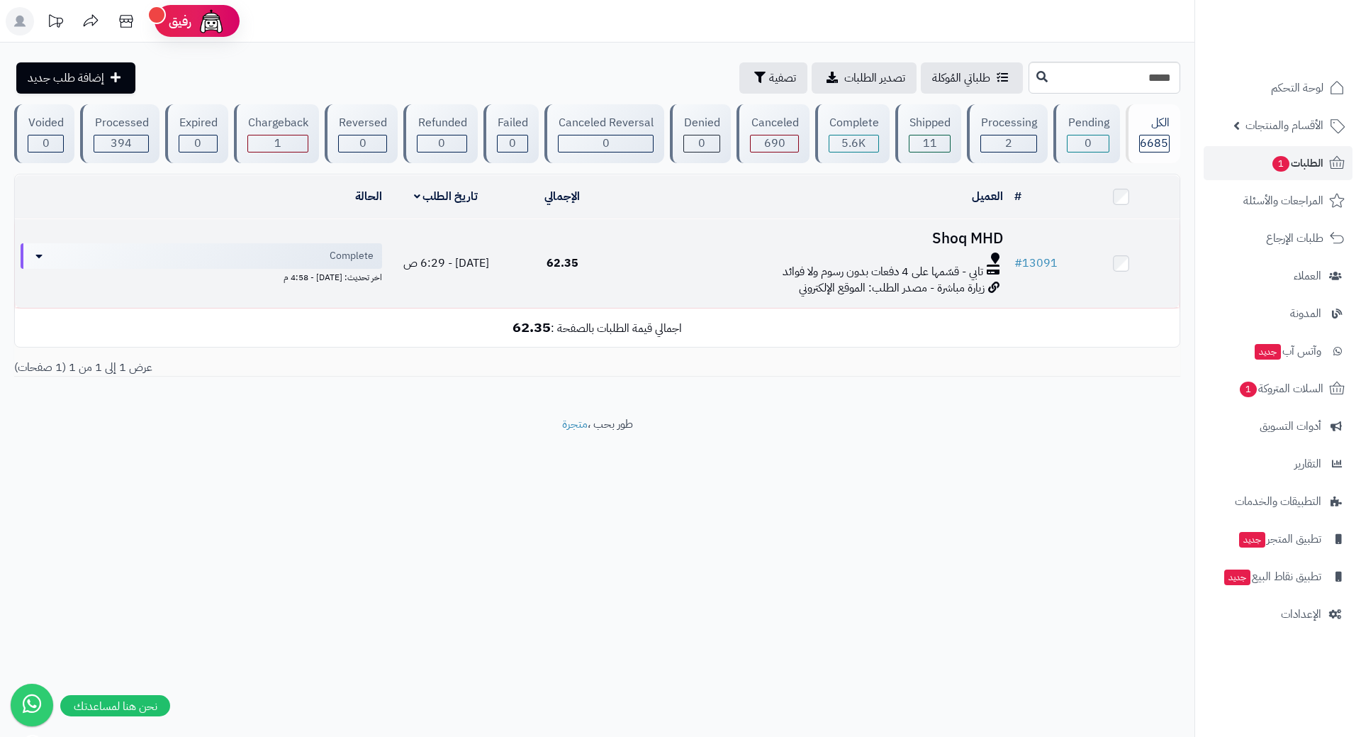
click at [710, 255] on div at bounding box center [815, 257] width 376 height 11
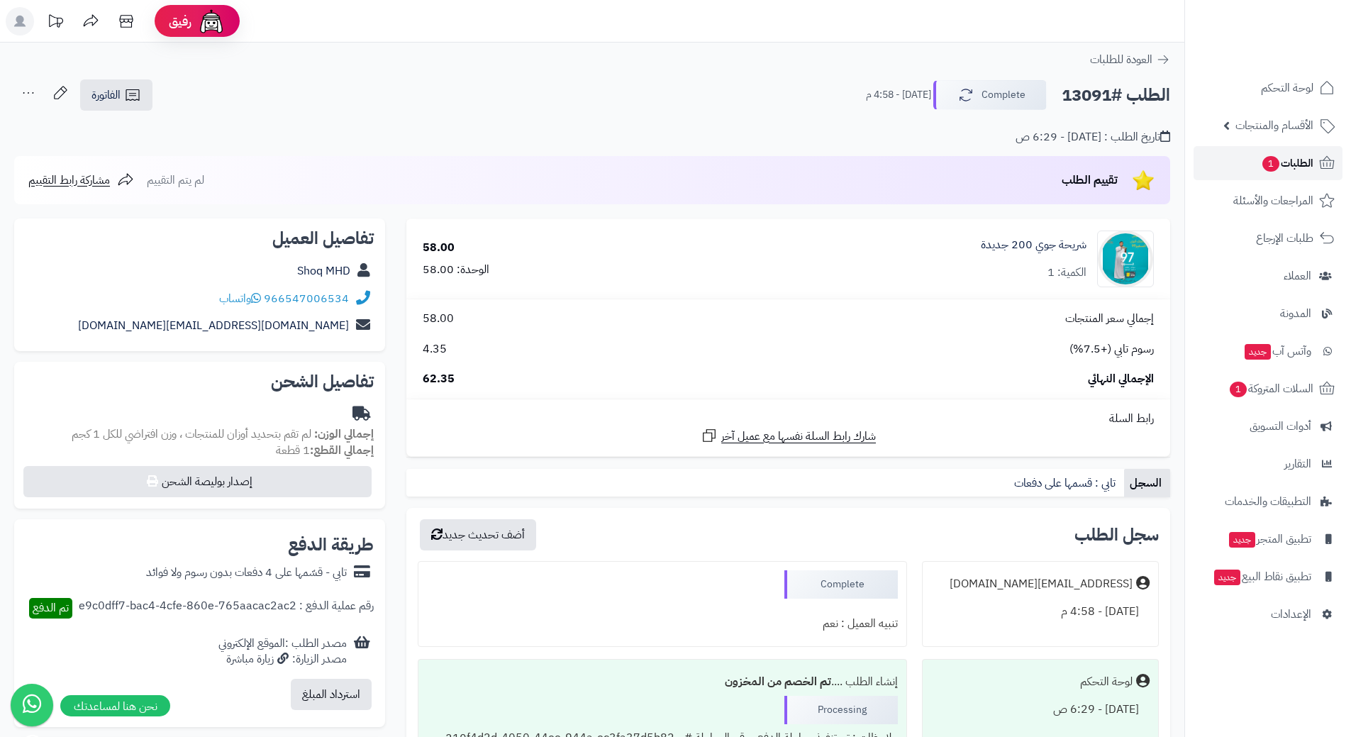
click at [1255, 157] on link "الطلبات 1" at bounding box center [1267, 163] width 149 height 34
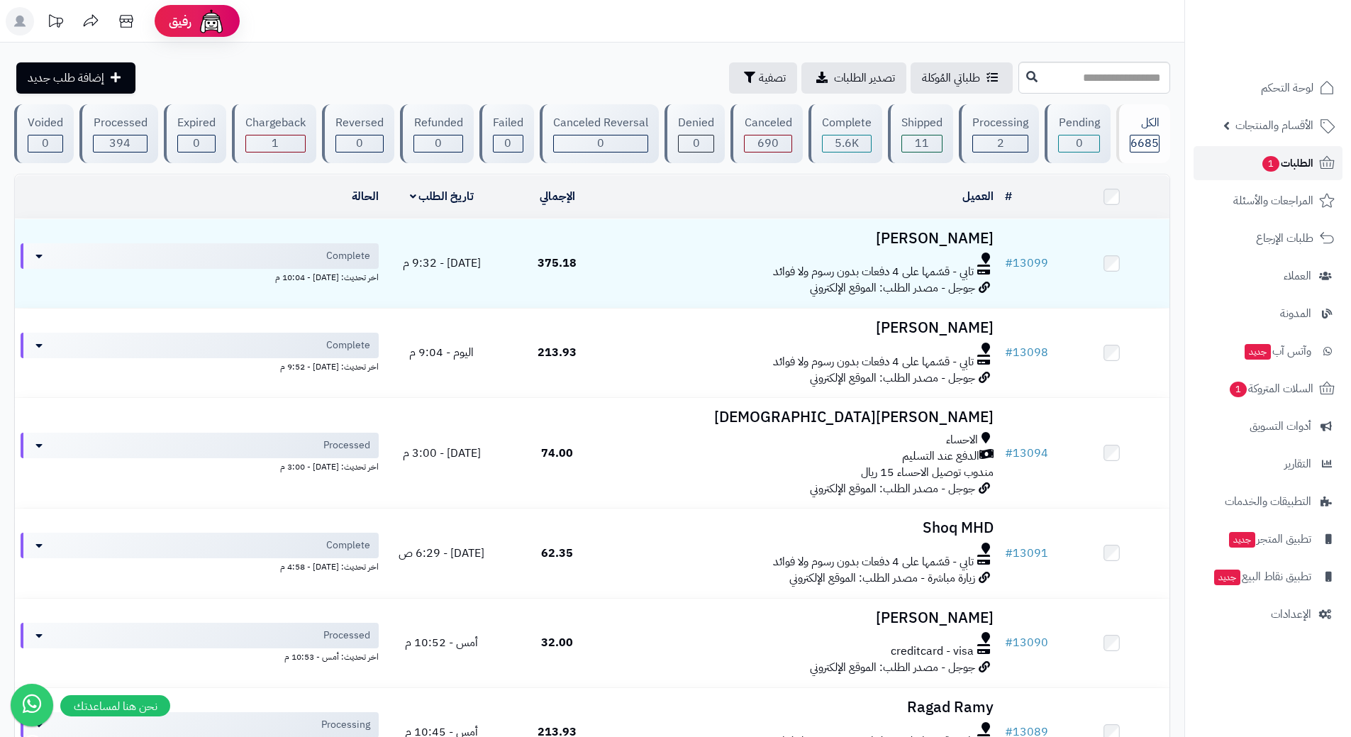
click at [1290, 152] on link "الطلبات 1" at bounding box center [1267, 163] width 149 height 34
